Goal: Information Seeking & Learning: Learn about a topic

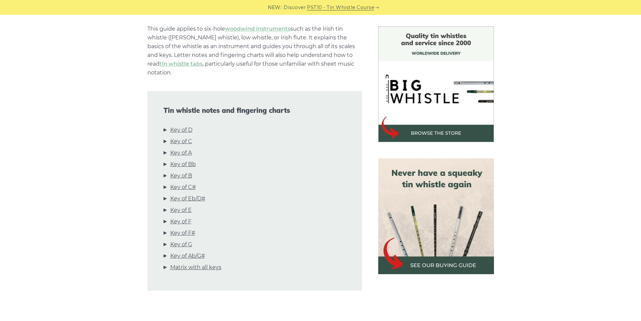
scroll to position [168, 0]
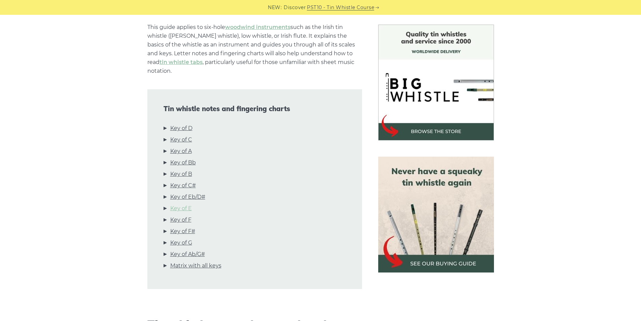
click at [187, 204] on link "Key of E" at bounding box center [181, 208] width 22 height 9
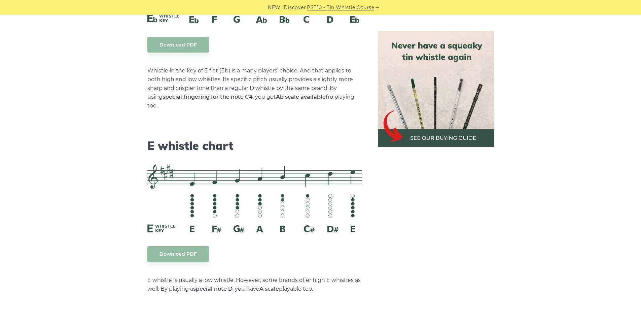
scroll to position [2875, 0]
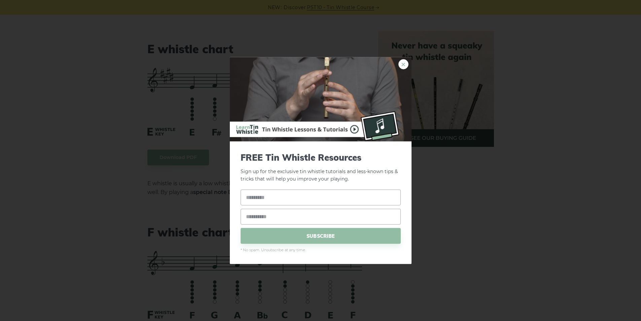
click at [401, 64] on link "×" at bounding box center [403, 64] width 10 height 10
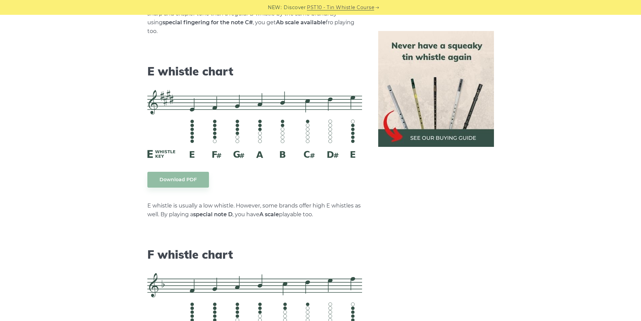
scroll to position [2841, 0]
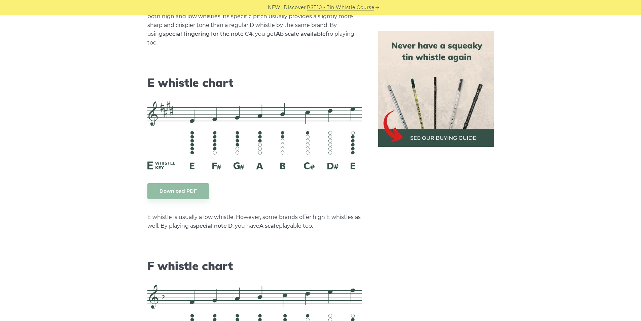
click at [436, 100] on img at bounding box center [436, 89] width 116 height 116
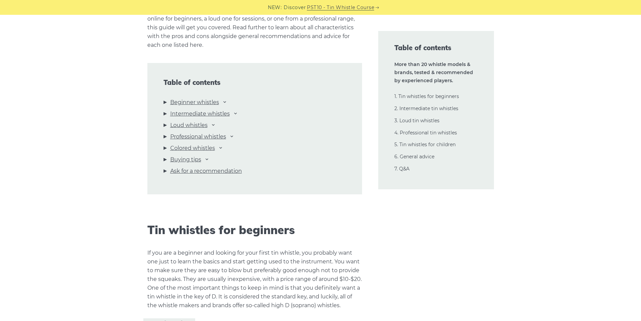
scroll to position [707, 0]
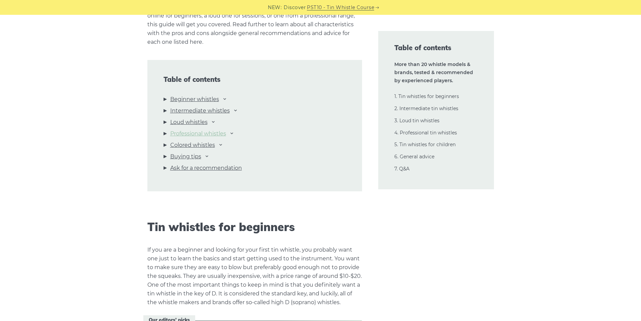
click at [212, 134] on link "Professional whistles" at bounding box center [198, 133] width 56 height 9
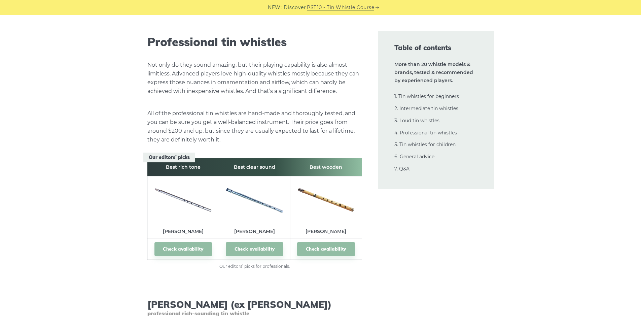
scroll to position [9467, 0]
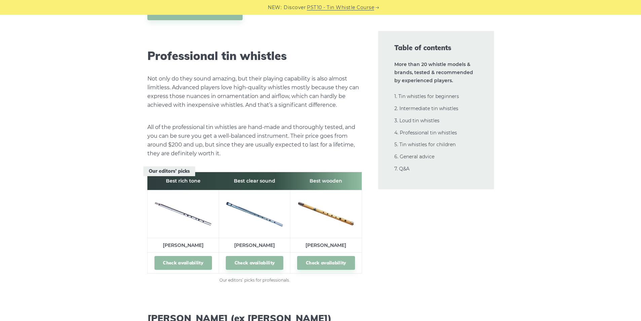
click at [191, 256] on link "Check availability" at bounding box center [183, 263] width 58 height 14
